Goal: Find specific page/section: Find specific page/section

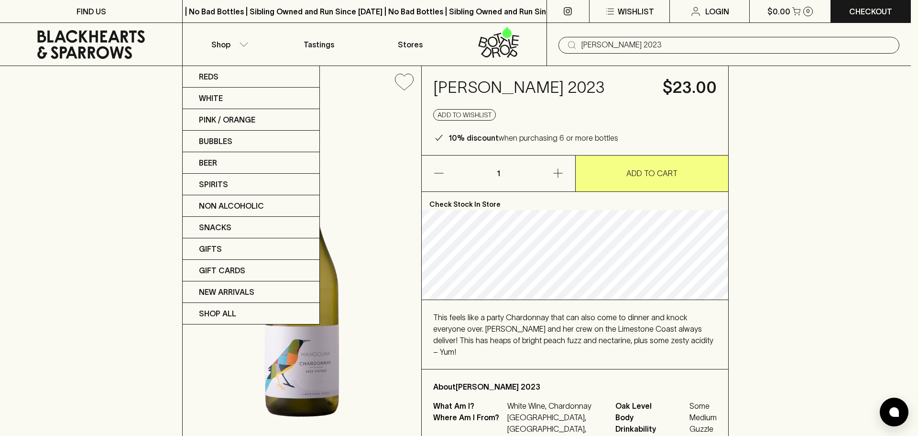
click at [639, 219] on div at bounding box center [459, 218] width 918 height 436
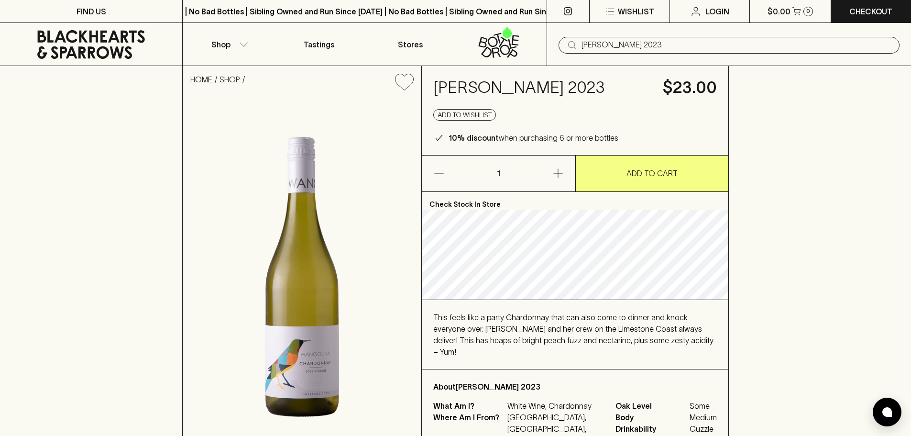
click at [641, 44] on input "[PERSON_NAME] 2023" at bounding box center [736, 44] width 310 height 15
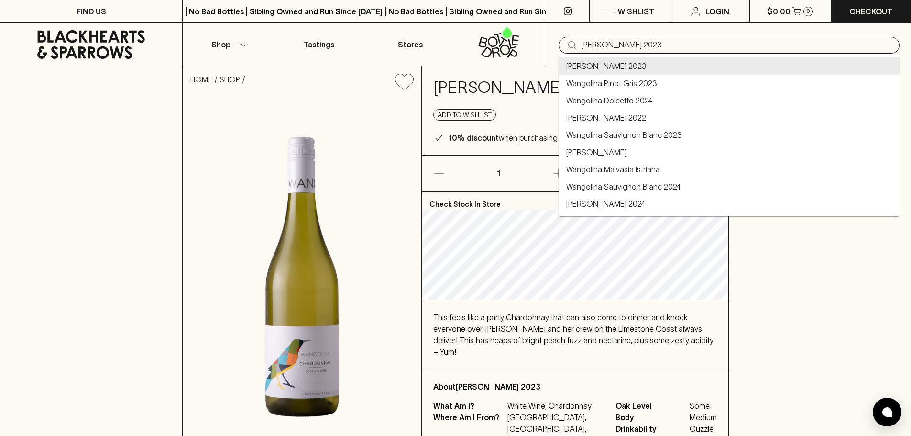
click at [641, 44] on input "[PERSON_NAME] 2023" at bounding box center [736, 44] width 310 height 15
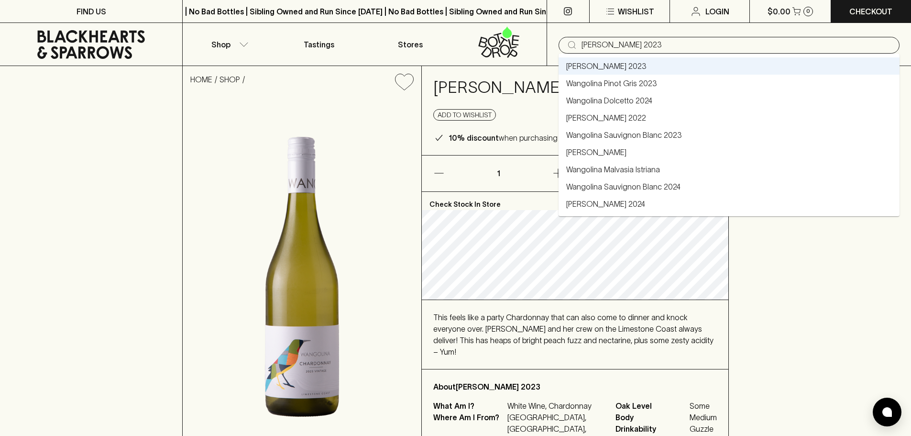
click at [634, 172] on link "Wangolina Malvasia Istriana" at bounding box center [613, 169] width 94 height 11
type input "Wangolina Malvasia Istriana"
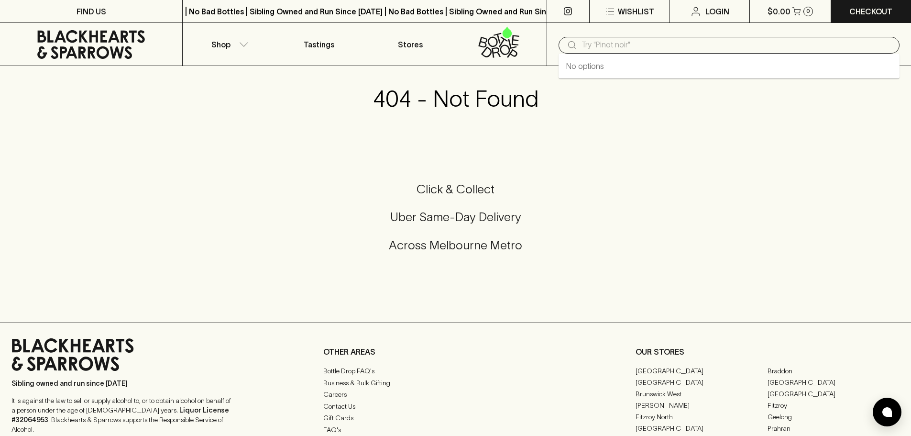
click at [587, 41] on input "text" at bounding box center [736, 44] width 310 height 15
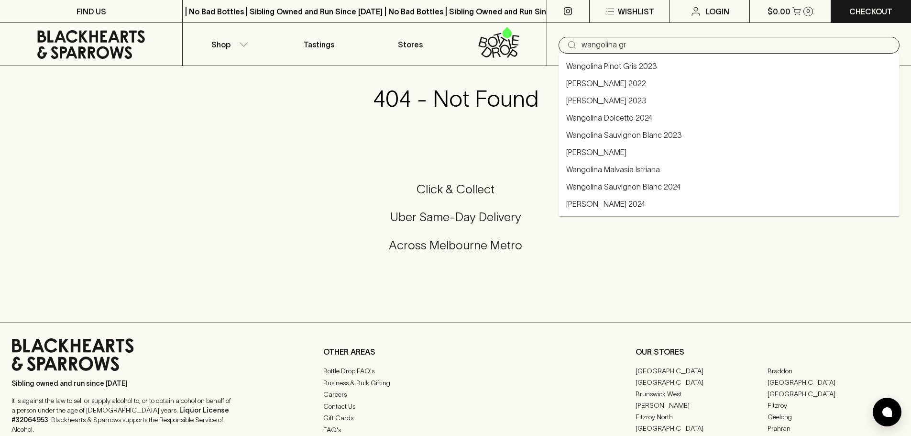
type input "wangolina gr"
